Goal: Ask a question

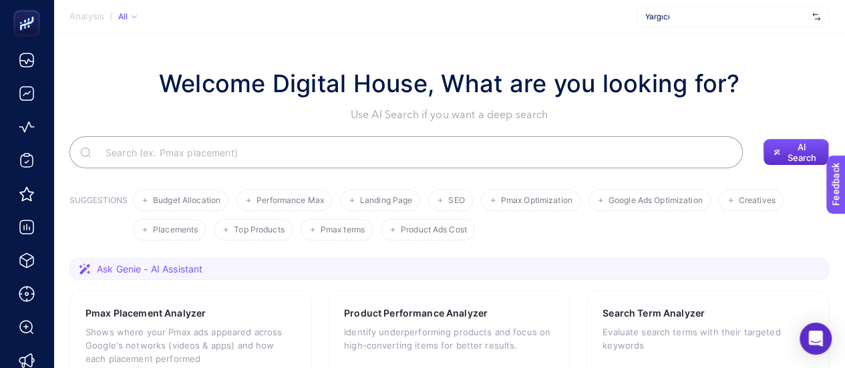
click at [119, 15] on div "All" at bounding box center [127, 16] width 19 height 11
click at [781, 159] on button "AI Search" at bounding box center [796, 152] width 66 height 27
click at [788, 154] on span "AI Search" at bounding box center [802, 152] width 33 height 21
click at [816, 332] on icon "Open Intercom Messenger" at bounding box center [815, 338] width 15 height 17
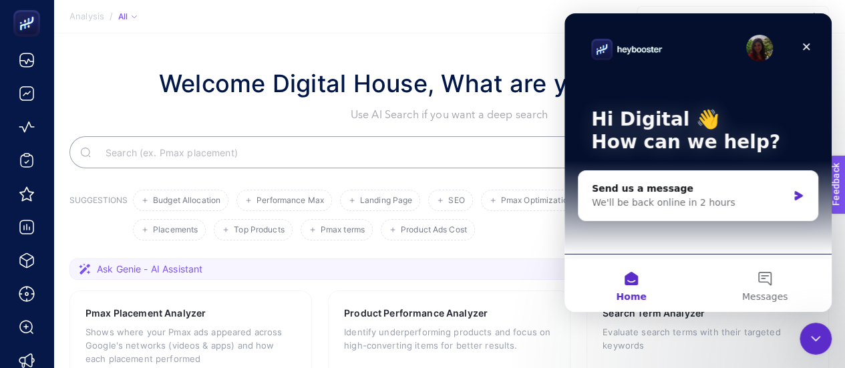
click at [817, 331] on icon "Close Intercom Messenger" at bounding box center [816, 339] width 16 height 16
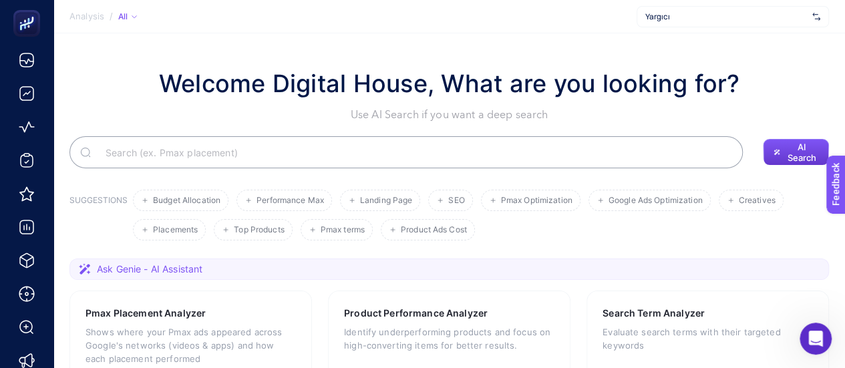
click at [800, 154] on span "AI Search" at bounding box center [802, 152] width 33 height 21
click at [800, 114] on button "Upcoming" at bounding box center [795, 122] width 77 height 27
click at [791, 124] on div "Welcome Digital House, What are you looking for? Use AI Search if you want a de…" at bounding box center [449, 116] width 760 height 103
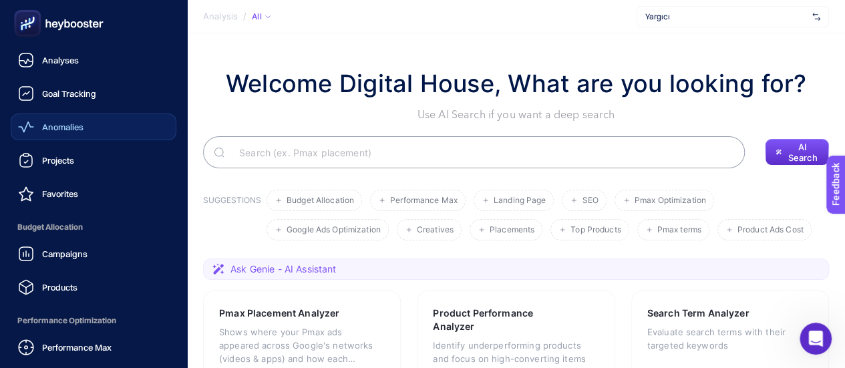
click at [97, 127] on link "Anomalies" at bounding box center [94, 127] width 166 height 27
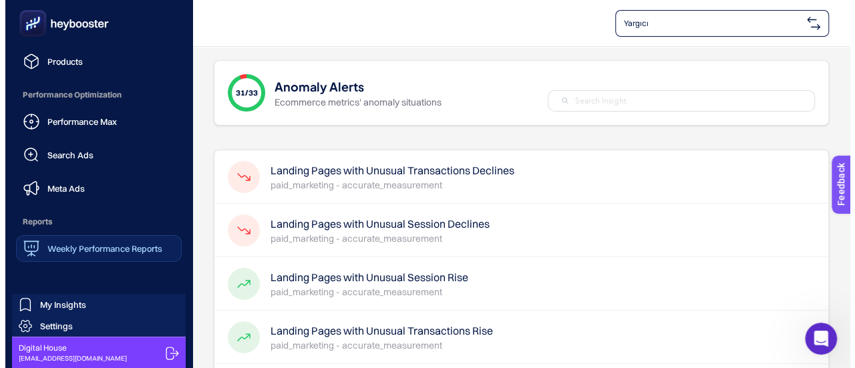
scroll to position [226, 0]
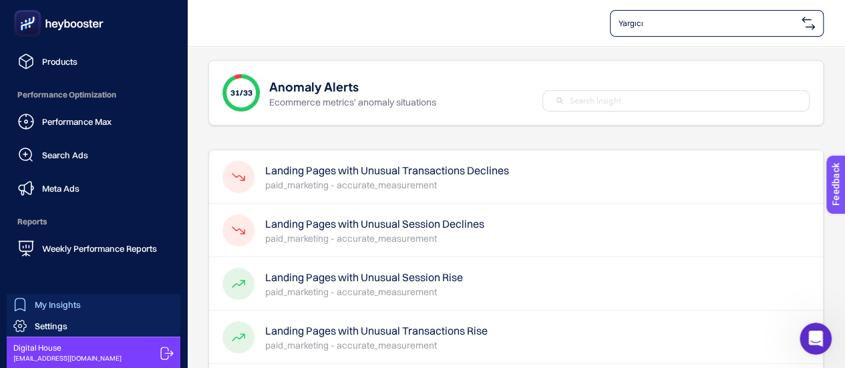
click at [110, 298] on link "My Insights" at bounding box center [94, 304] width 174 height 21
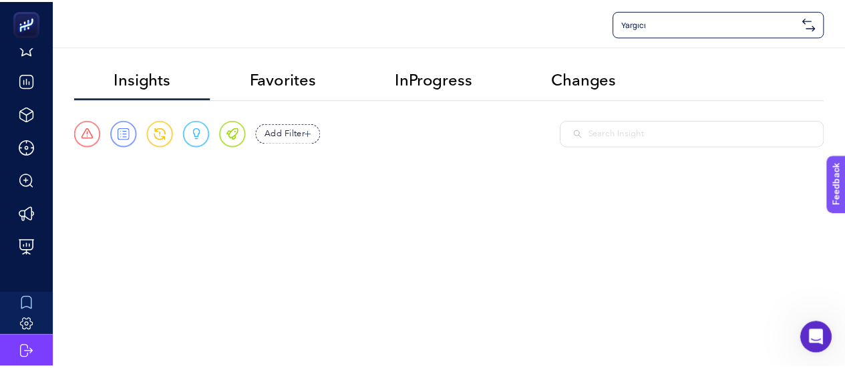
scroll to position [146, 0]
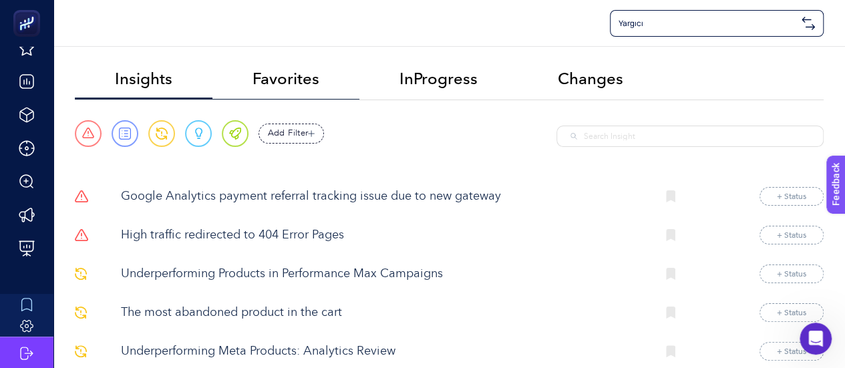
click at [359, 89] on li "Favorites" at bounding box center [438, 79] width 158 height 39
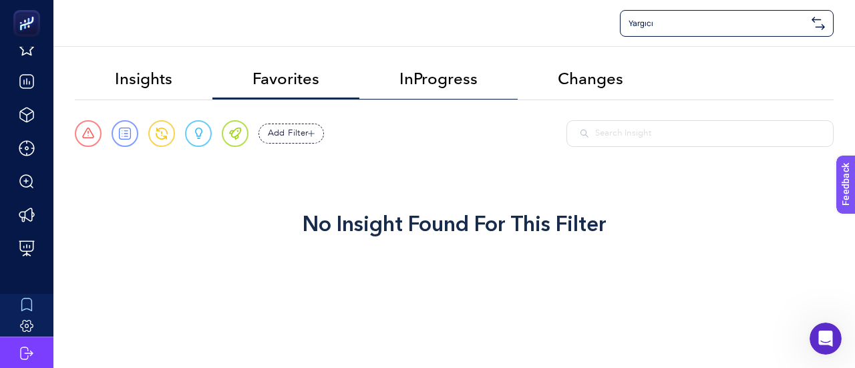
click at [462, 86] on span "InProgress" at bounding box center [439, 78] width 78 height 19
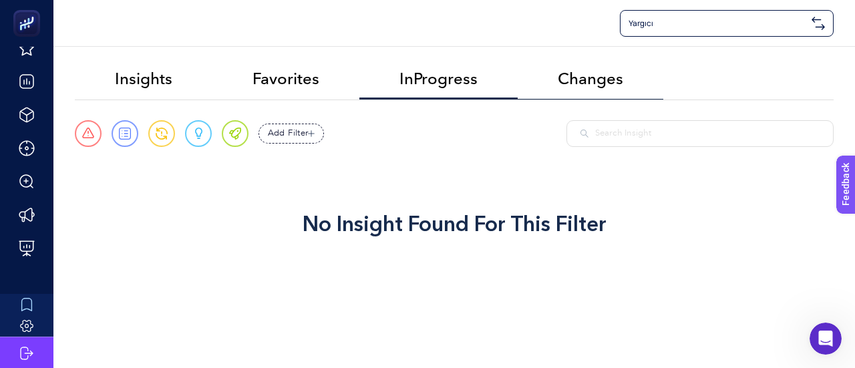
click at [573, 82] on span "Changes" at bounding box center [590, 78] width 65 height 19
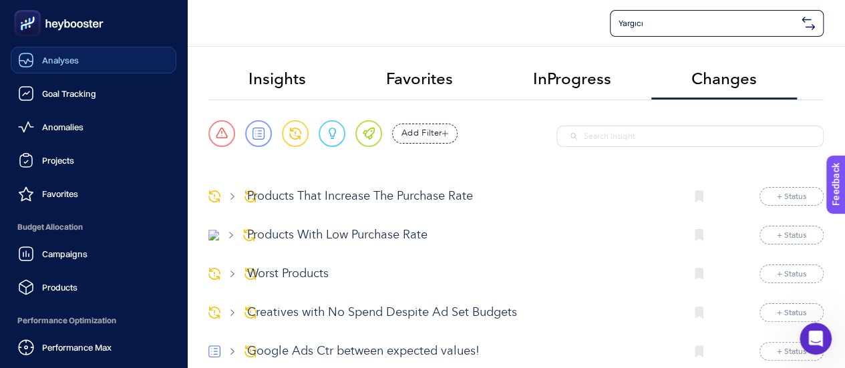
click at [63, 69] on link "Analyses" at bounding box center [94, 60] width 166 height 27
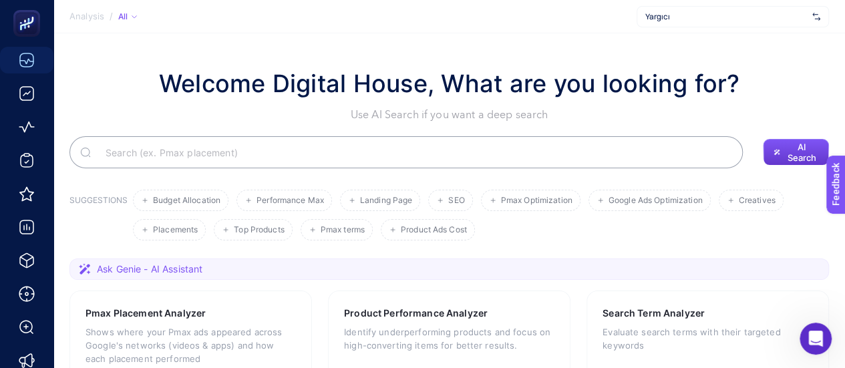
click at [795, 148] on span "AI Search" at bounding box center [802, 152] width 33 height 21
click at [788, 117] on span "Upcoming" at bounding box center [802, 122] width 43 height 11
click at [685, 92] on h1 "Welcome Digital House, What are you looking for?" at bounding box center [449, 83] width 581 height 36
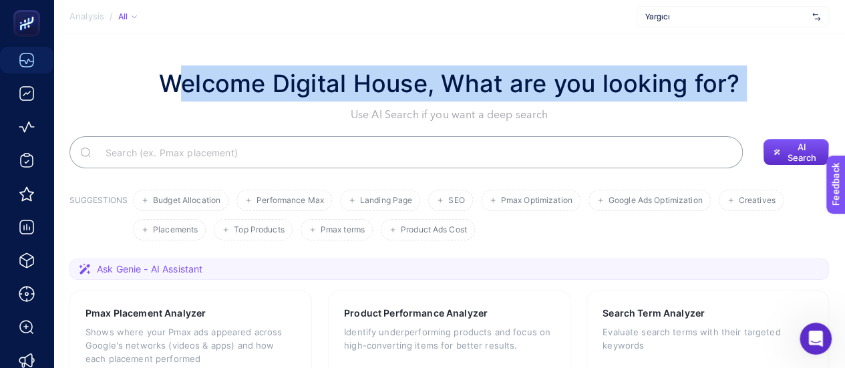
drag, startPoint x: 685, startPoint y: 92, endPoint x: 655, endPoint y: 92, distance: 30.1
click at [655, 92] on h1 "Welcome Digital House, What are you looking for?" at bounding box center [449, 83] width 581 height 36
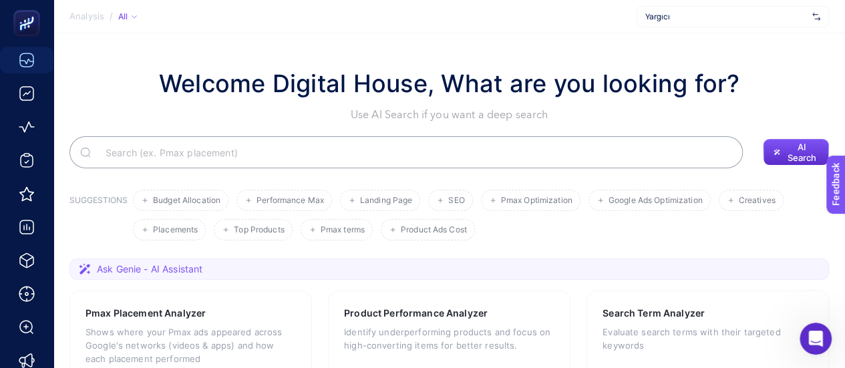
click at [124, 21] on div "All" at bounding box center [127, 16] width 19 height 11
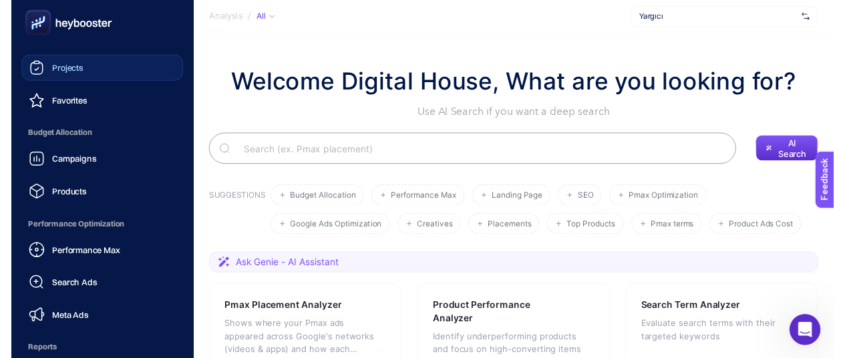
scroll to position [92, 0]
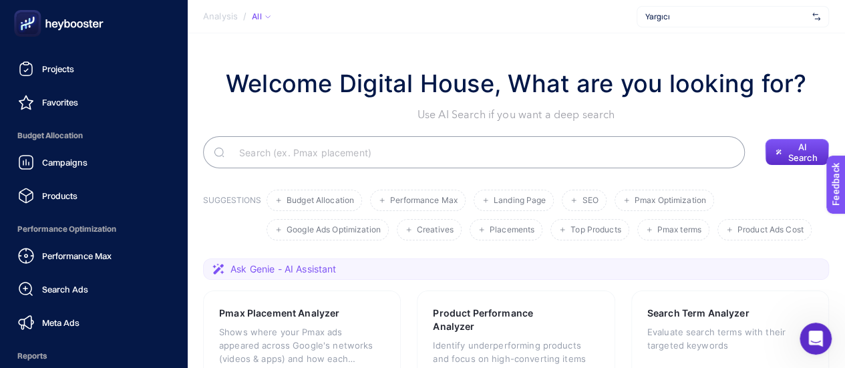
click at [81, 210] on ul "Analyses Goal Tracking Anomalies Projects Favorites Budget Allocation Campaigns…" at bounding box center [94, 175] width 166 height 441
click at [91, 202] on link "Products" at bounding box center [94, 195] width 166 height 27
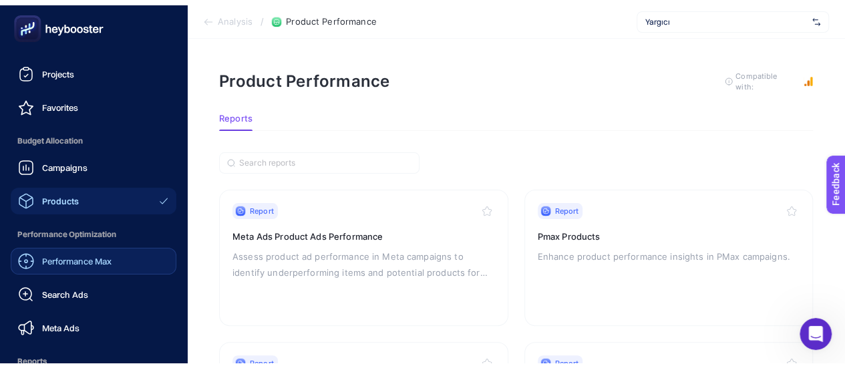
scroll to position [237, 0]
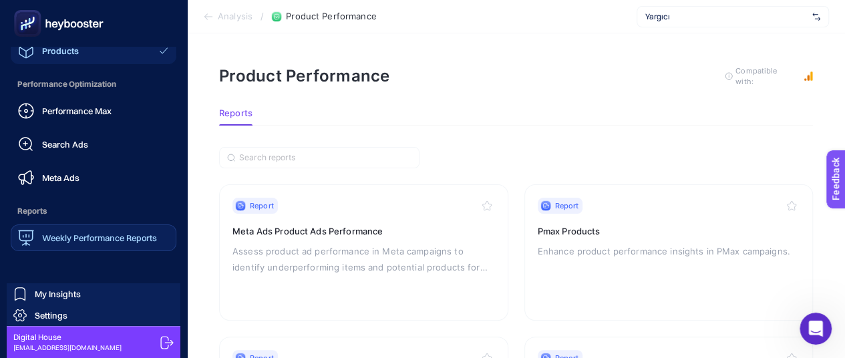
click at [80, 243] on span "Weekly Performance Reports" at bounding box center [99, 237] width 115 height 11
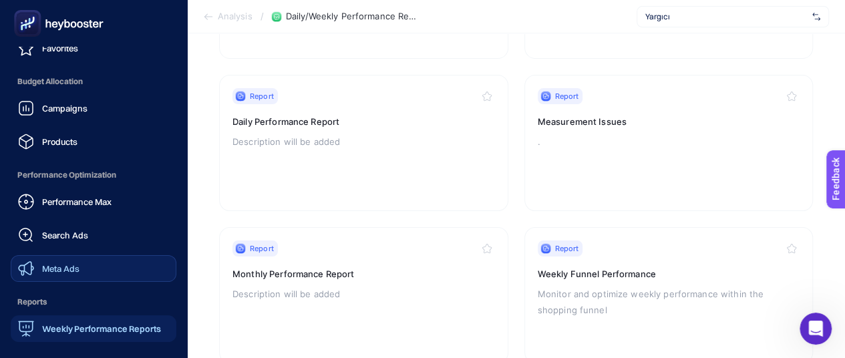
scroll to position [237, 0]
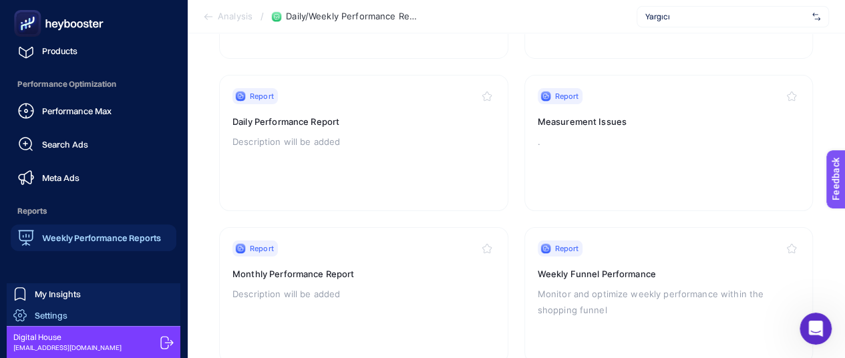
click at [72, 313] on link "Settings" at bounding box center [94, 315] width 174 height 21
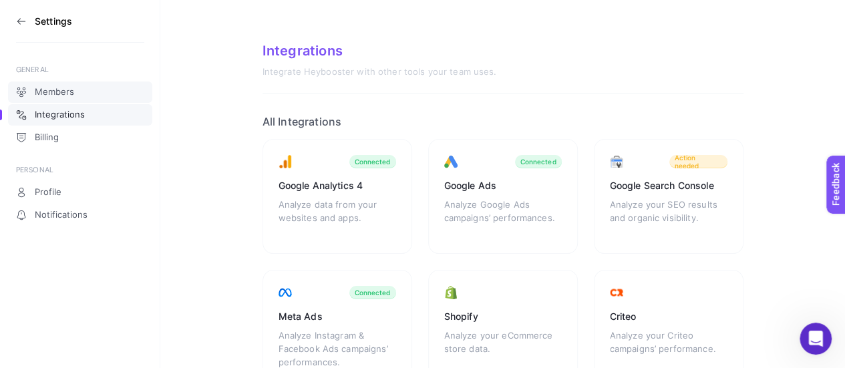
click at [38, 90] on span "Members" at bounding box center [54, 92] width 39 height 11
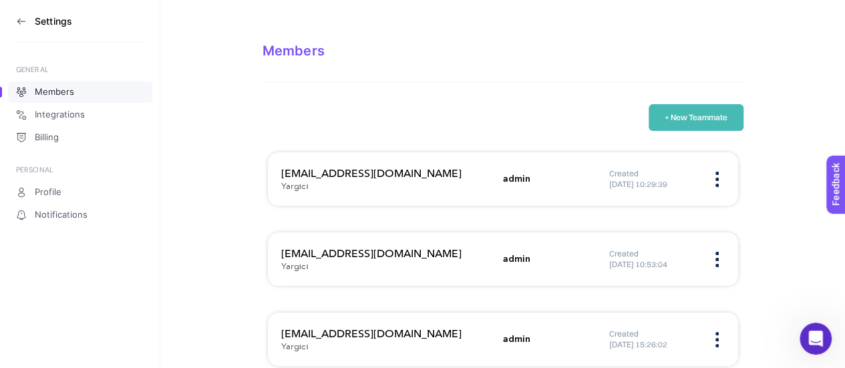
click at [19, 23] on icon at bounding box center [18, 20] width 3 height 5
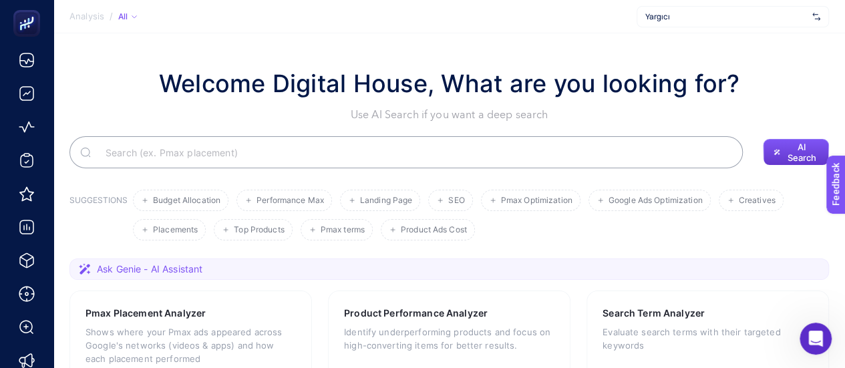
click at [805, 154] on span "AI Search" at bounding box center [802, 152] width 33 height 21
click at [806, 121] on span "Upcoming" at bounding box center [802, 122] width 43 height 11
click at [773, 87] on div "Welcome Digital House, What are you looking for? Use AI Search if you want a de…" at bounding box center [449, 93] width 760 height 57
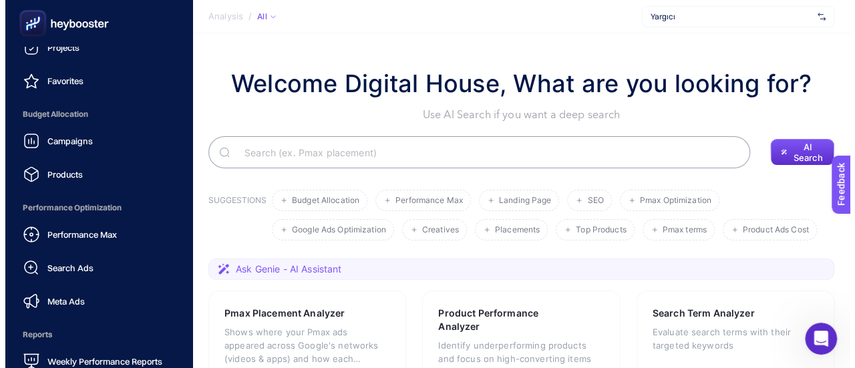
scroll to position [114, 0]
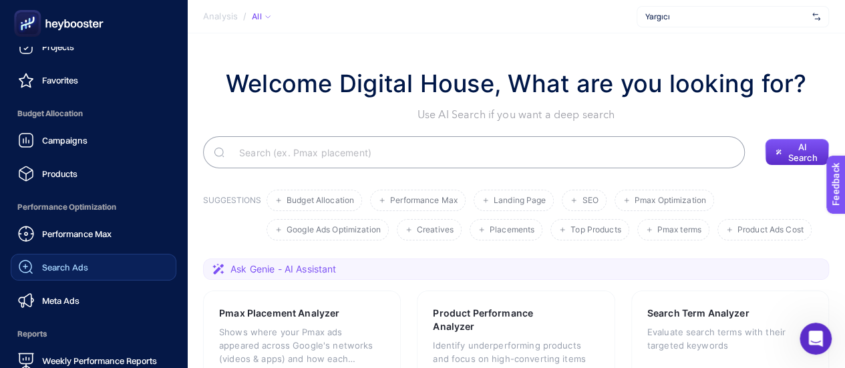
click at [75, 264] on span "Search Ads" at bounding box center [65, 267] width 46 height 11
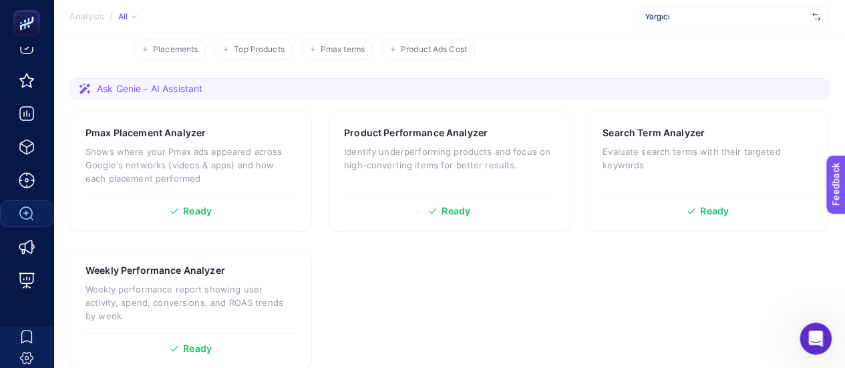
scroll to position [184, 0]
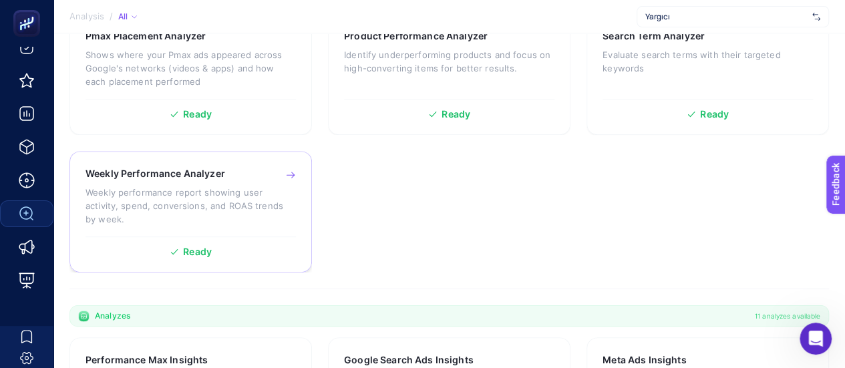
click at [267, 210] on p "Weekly performance report showing user activity, spend, conversions, and ROAS t…" at bounding box center [191, 206] width 210 height 40
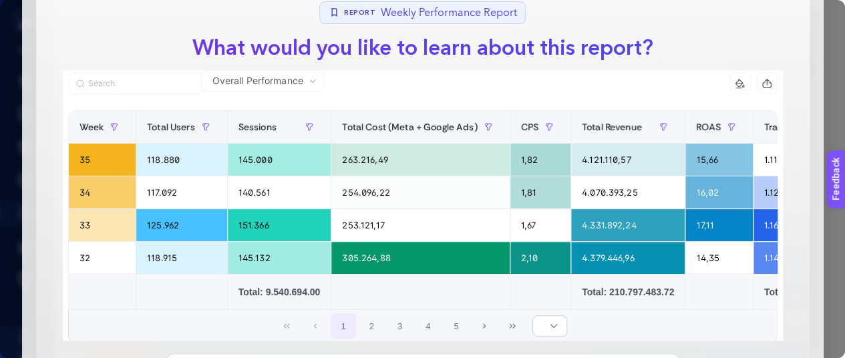
click at [9, 140] on div "Genie AI Report Weekly Performance Report What would you like to learn about th…" at bounding box center [422, 179] width 845 height 358
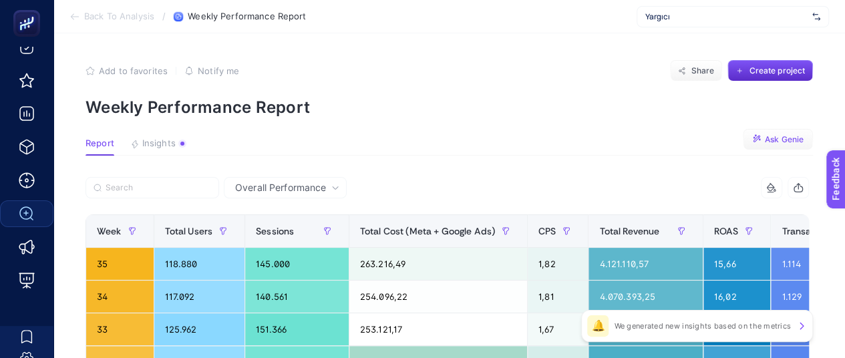
click at [762, 140] on icon "button" at bounding box center [757, 139] width 10 height 10
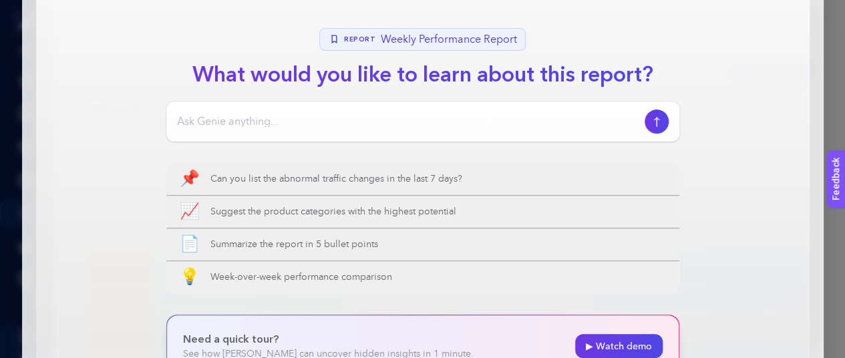
click at [432, 121] on input at bounding box center [408, 122] width 462 height 16
click at [504, 117] on input at bounding box center [408, 122] width 462 height 16
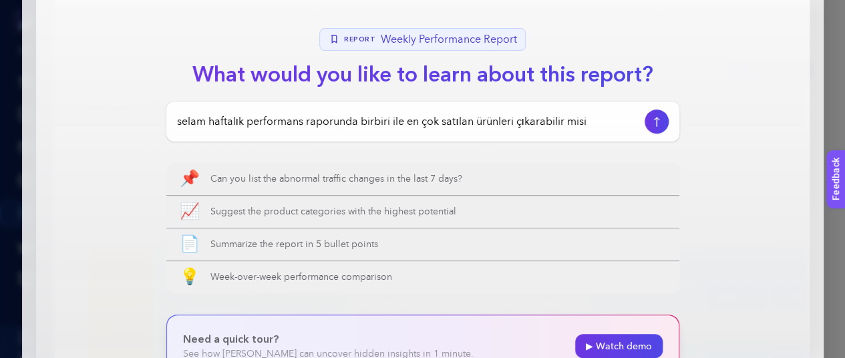
type input "selam haftalık performans raporunda birbiri ile en çok satılan ürünleri çıkarab…"
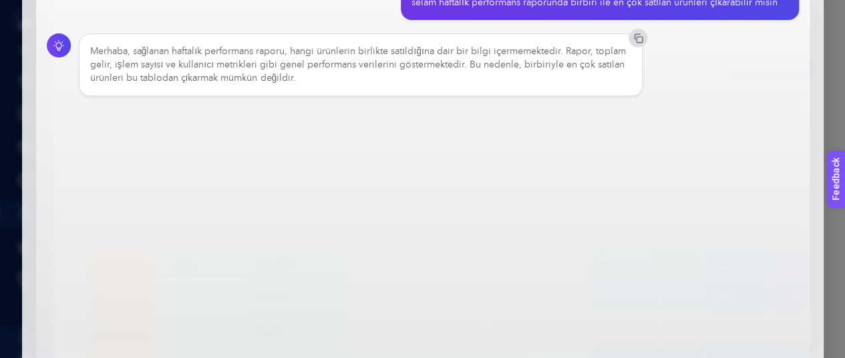
click at [424, 63] on div "Merhaba, sağlanan haftalık performans raporu, hangi ürünlerin birlikte satıldığ…" at bounding box center [361, 65] width 542 height 40
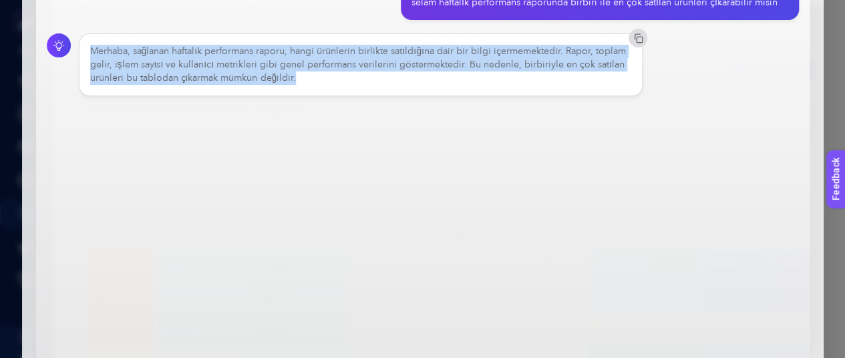
drag, startPoint x: 424, startPoint y: 63, endPoint x: 441, endPoint y: 80, distance: 23.6
click at [441, 80] on div "Merhaba, sağlanan haftalık performans raporu, hangi ürünlerin birlikte satıldığ…" at bounding box center [361, 65] width 542 height 40
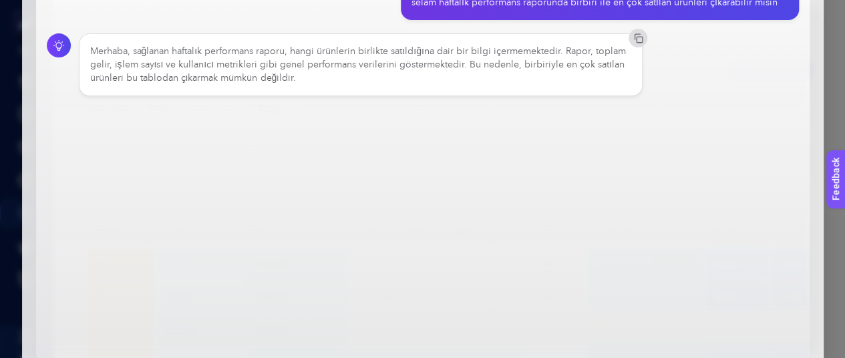
click at [834, 122] on div "Genie AI New chat selam haftalık performans raporunda birbiri ile en çok satıla…" at bounding box center [422, 179] width 845 height 358
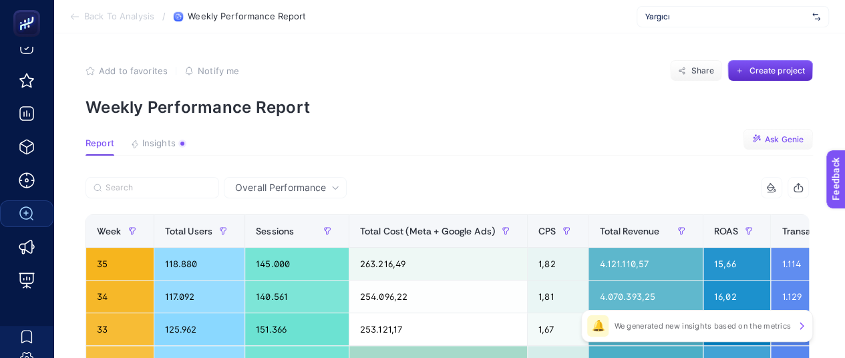
click at [142, 142] on span "Insights" at bounding box center [158, 143] width 33 height 11
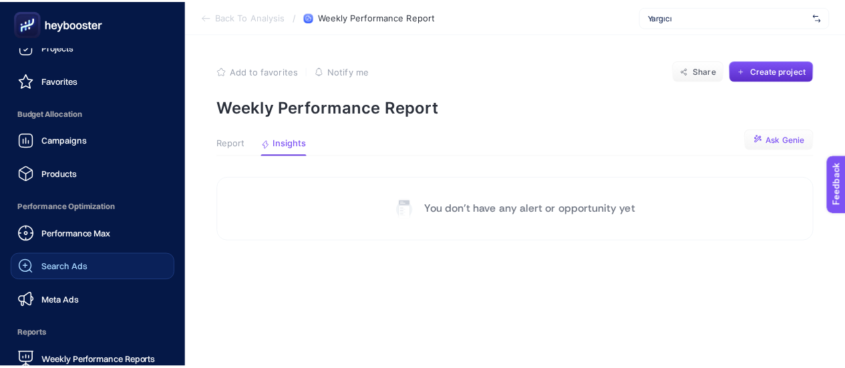
scroll to position [226, 0]
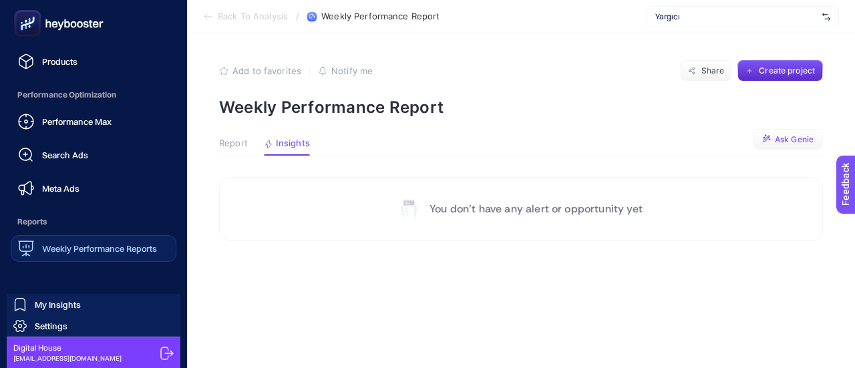
click at [80, 251] on span "Weekly Performance Reports" at bounding box center [99, 248] width 115 height 11
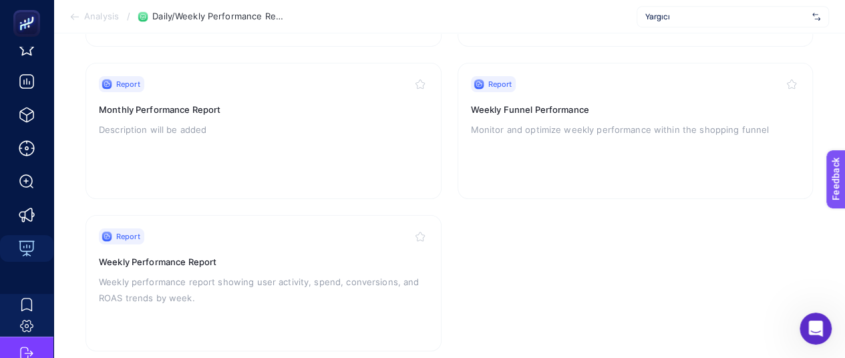
scroll to position [432, 0]
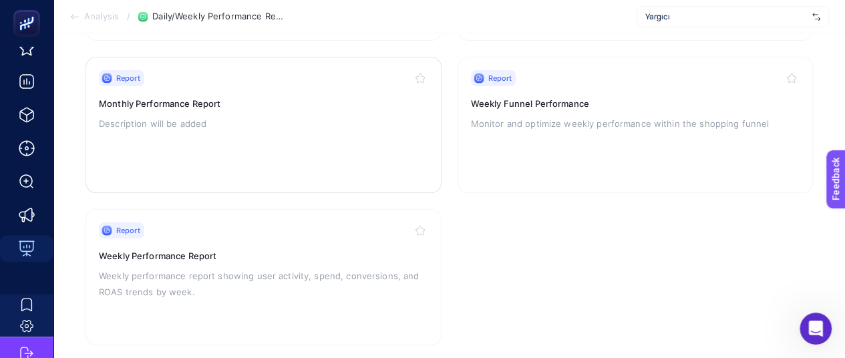
click at [204, 143] on div "Report Monthly Performance Report Description will be added" at bounding box center [263, 125] width 329 height 110
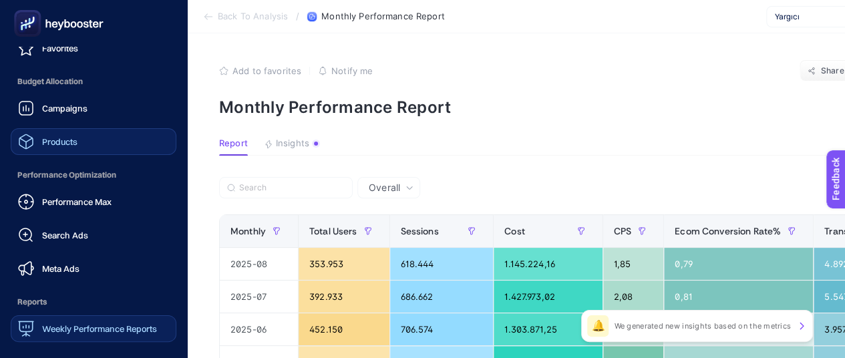
click at [98, 144] on link "Products" at bounding box center [94, 141] width 166 height 27
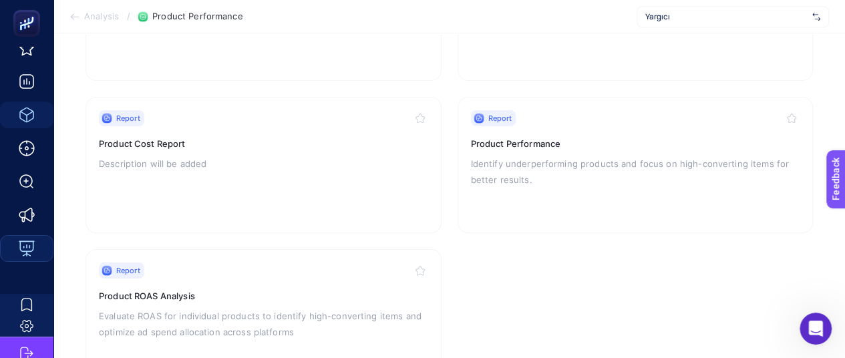
scroll to position [393, 0]
click at [563, 160] on p "Identify underperforming products and focus on high-converting items for better…" at bounding box center [635, 170] width 329 height 32
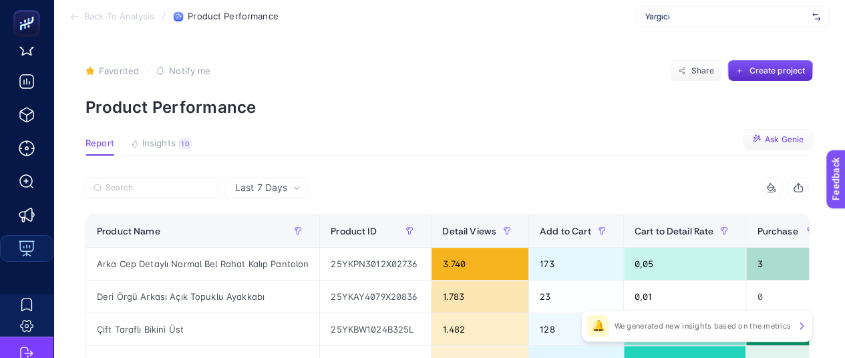
click at [772, 132] on button "Ask Genie" at bounding box center [778, 139] width 70 height 21
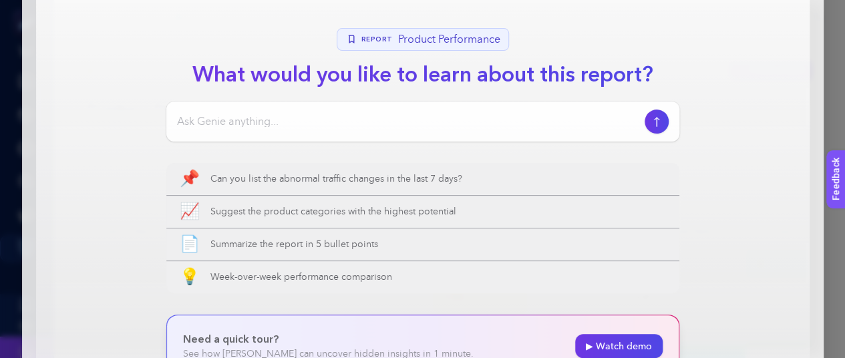
click at [485, 121] on input at bounding box center [408, 122] width 462 height 16
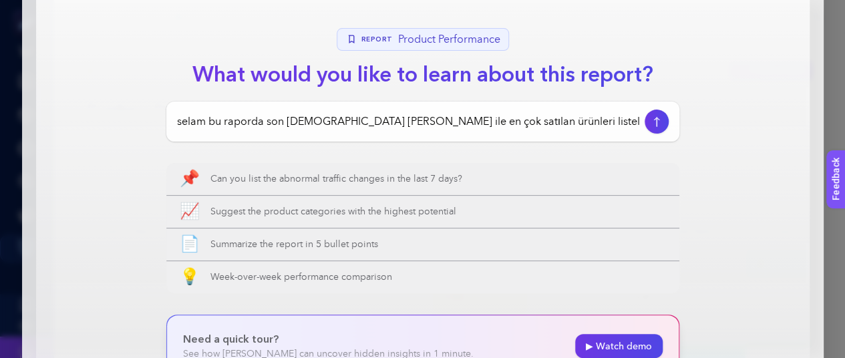
type input "selam bu raporda son [DEMOGRAPHIC_DATA] [PERSON_NAME] ile en çok satılan ürünle…"
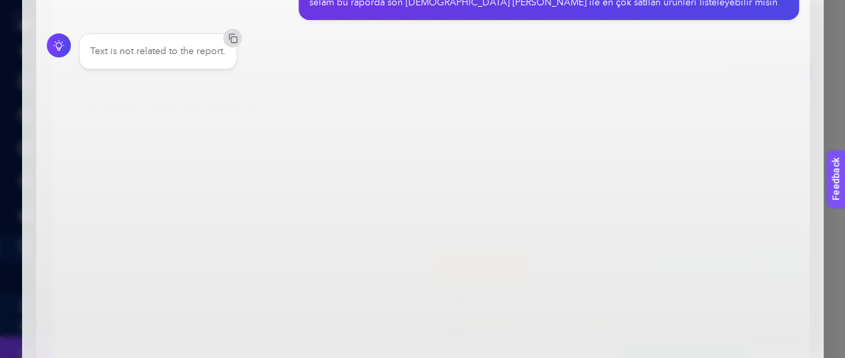
click at [152, 49] on div "Text is not related to the report." at bounding box center [158, 51] width 136 height 13
click at [117, 54] on div "Text is not related to the report." at bounding box center [158, 51] width 136 height 13
click at [0, 211] on div "Genie AI New chat selam bu raporda son [DEMOGRAPHIC_DATA] [PERSON_NAME] ile en …" at bounding box center [422, 179] width 845 height 358
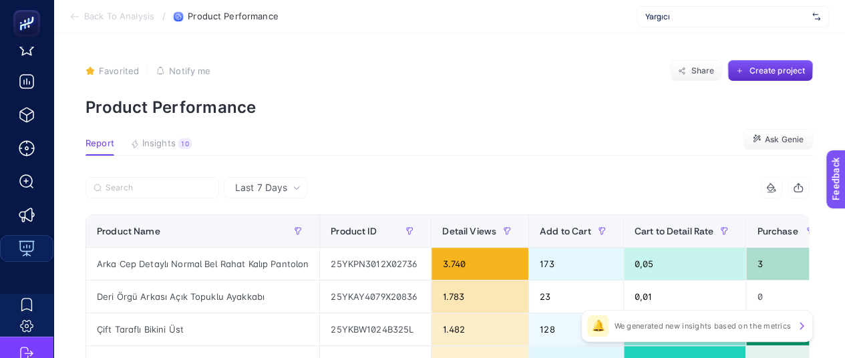
click at [675, 325] on p "We generated new insights based on the metrics" at bounding box center [702, 326] width 177 height 11
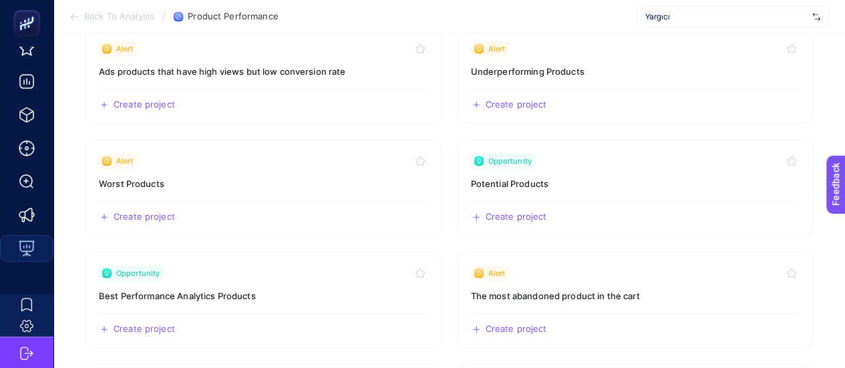
scroll to position [188, 0]
click at [228, 184] on h3 "Worst Products" at bounding box center [263, 182] width 329 height 13
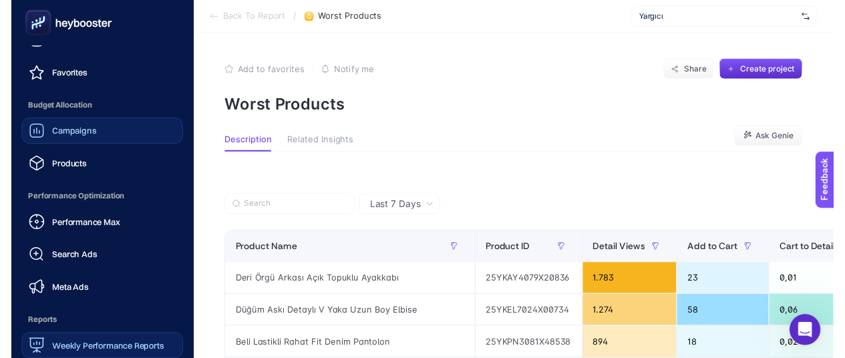
scroll to position [120, 0]
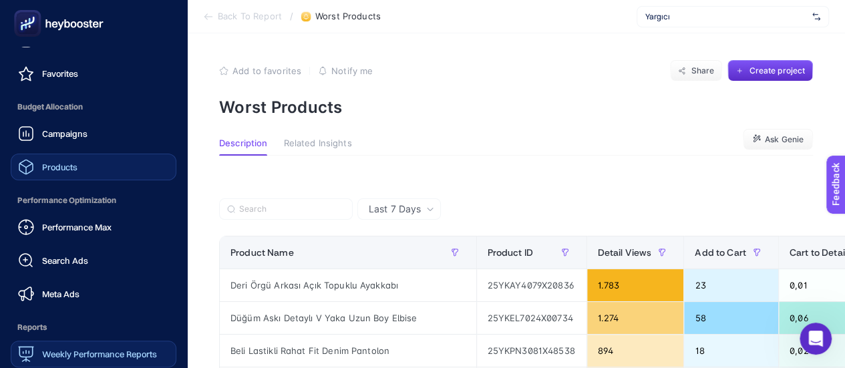
click at [83, 173] on link "Products" at bounding box center [94, 167] width 166 height 27
